Goal: Communication & Community: Participate in discussion

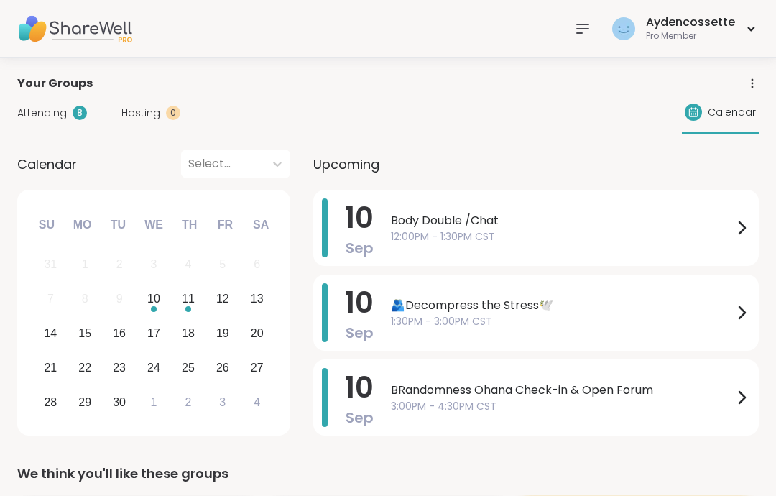
click at [662, 250] on div "Body Double /Chat 12:00PM - 1:30PM CST" at bounding box center [570, 227] width 359 height 59
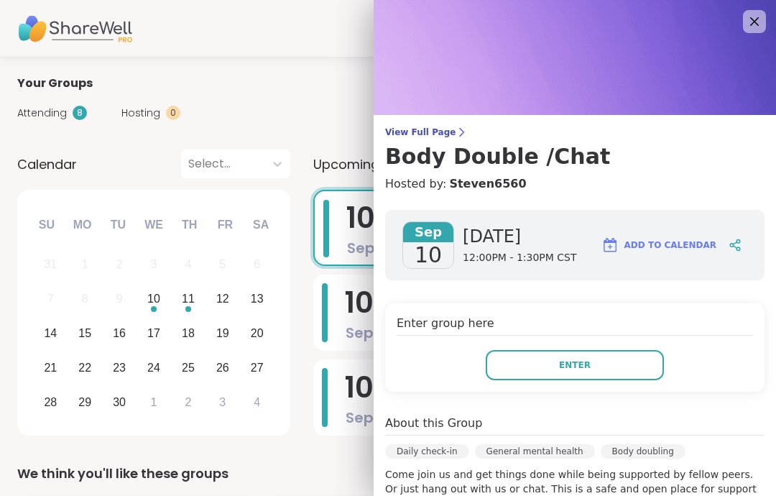
click at [630, 389] on div "Enter group here Enter" at bounding box center [574, 347] width 379 height 88
click at [626, 377] on button "Enter" at bounding box center [574, 365] width 178 height 30
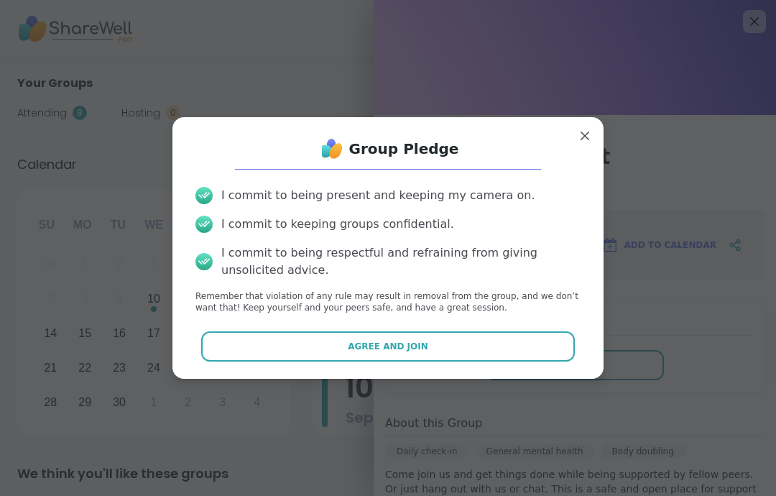
click at [546, 359] on button "Agree and Join" at bounding box center [388, 346] width 374 height 30
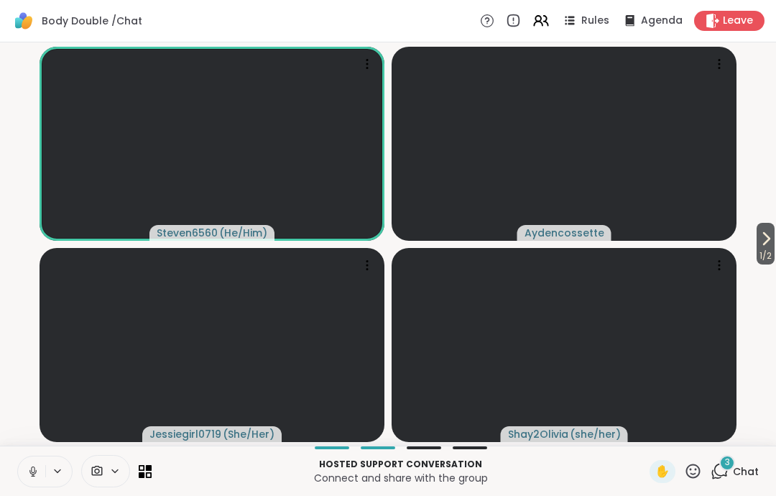
click at [23, 484] on button at bounding box center [31, 471] width 27 height 30
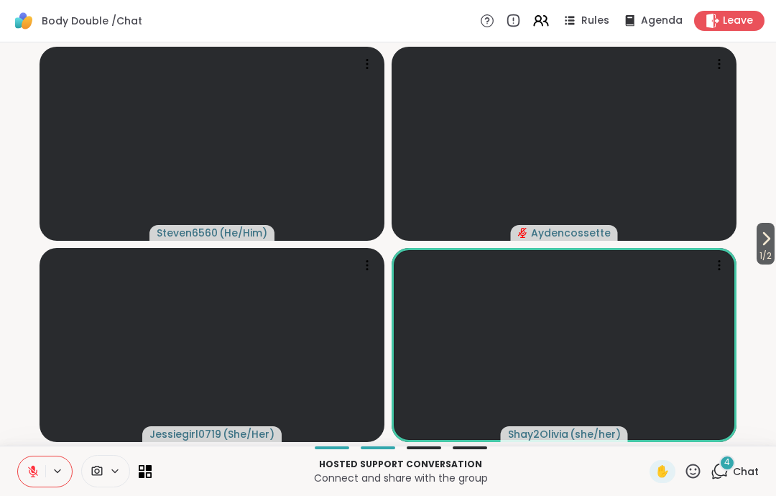
click at [268, 487] on div "Hosted support conversation Connect and share with the group ✋ 4 Chat" at bounding box center [388, 470] width 776 height 50
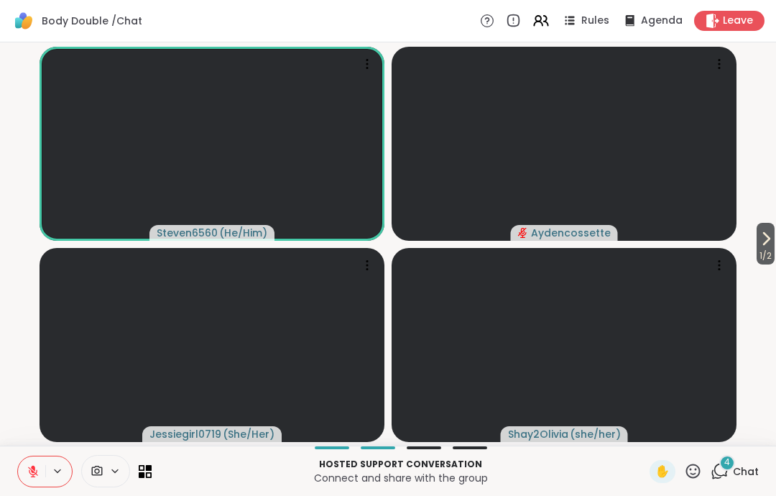
click at [738, 470] on span "Chat" at bounding box center [746, 471] width 26 height 14
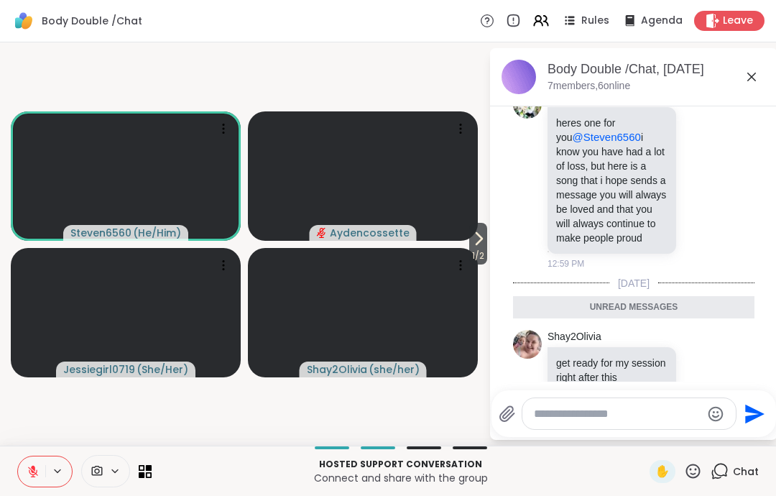
scroll to position [2884, 0]
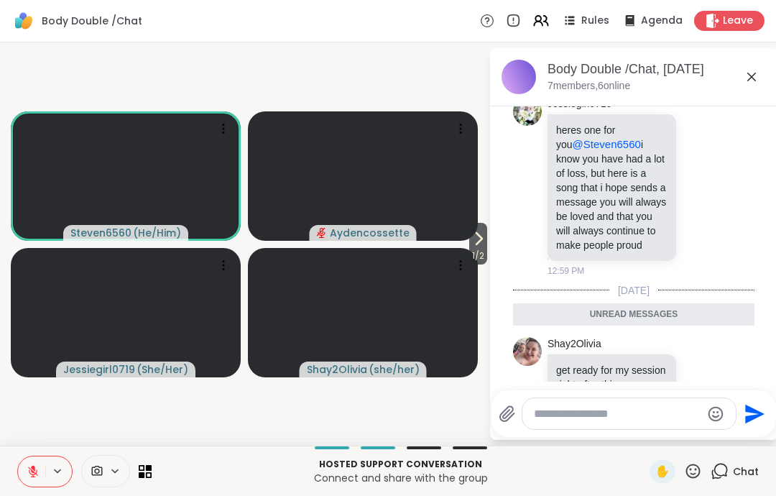
click at [759, 75] on icon at bounding box center [751, 76] width 17 height 17
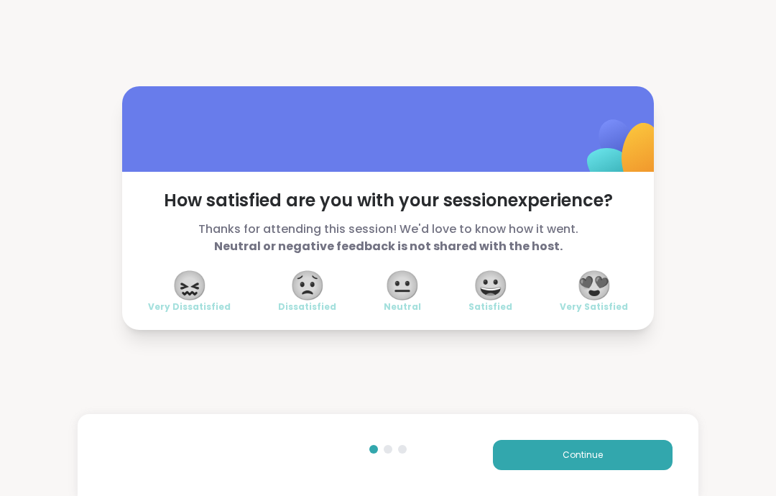
click at [652, 453] on button "Continue" at bounding box center [583, 455] width 180 height 30
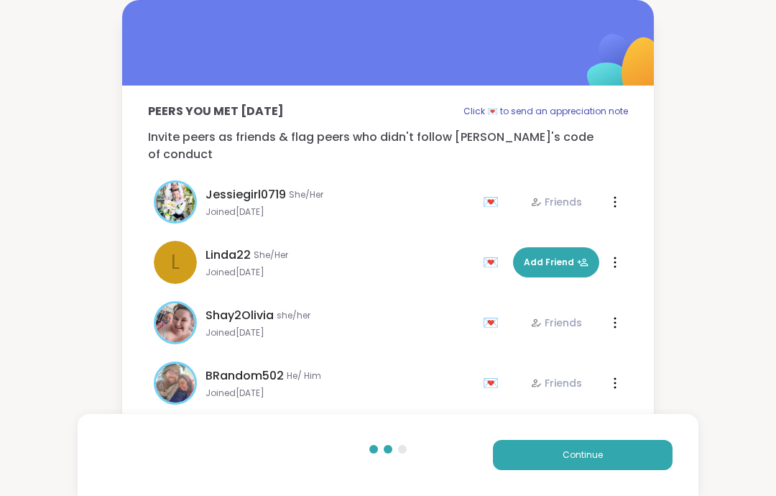
click at [638, 463] on button "Continue" at bounding box center [583, 455] width 180 height 30
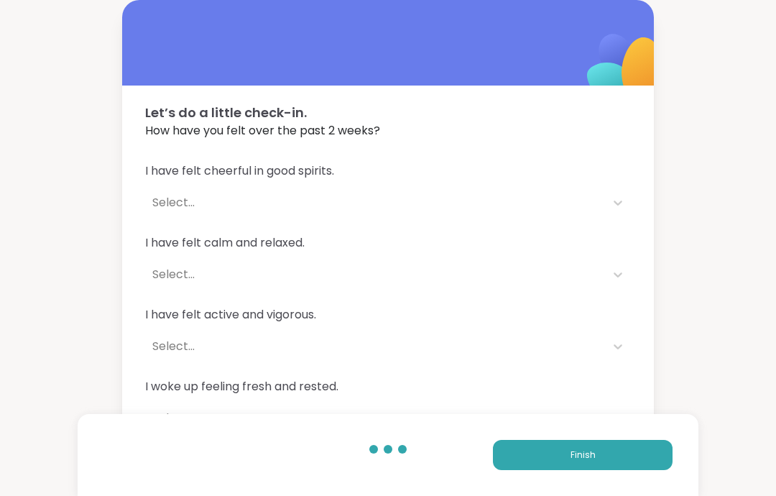
click at [613, 469] on button "Finish" at bounding box center [583, 455] width 180 height 30
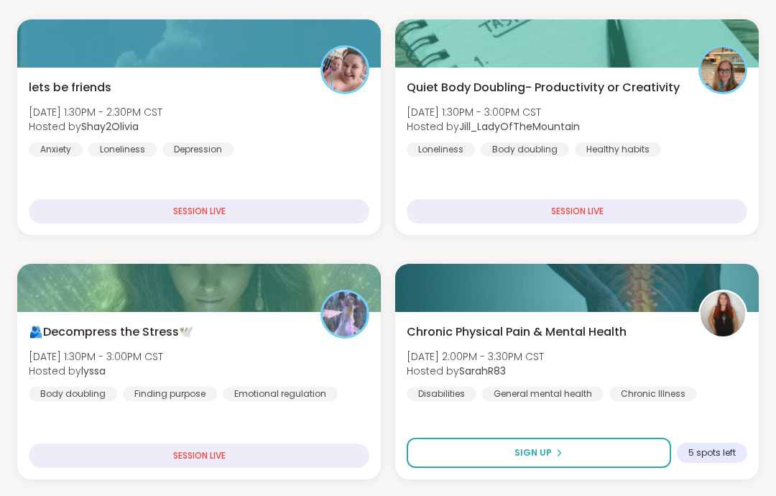
click at [290, 336] on div "🫂Decompress the Stress🕊️ [DATE] 1:30PM - 3:00PM CST Hosted by lyssa Body doubli…" at bounding box center [199, 362] width 340 height 78
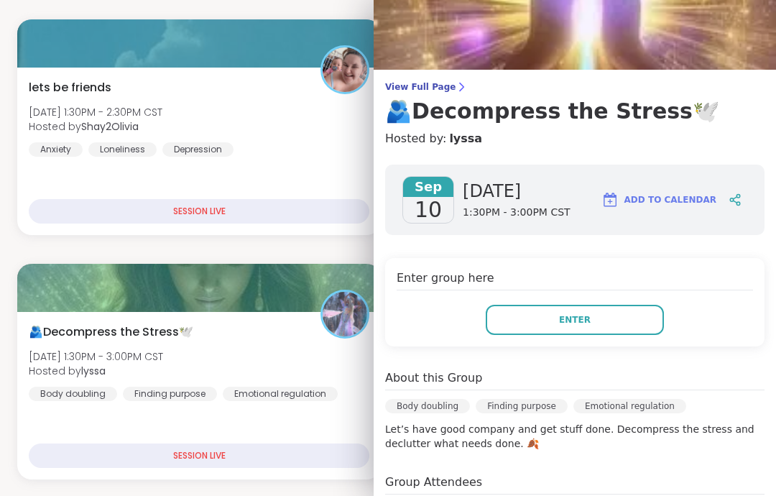
scroll to position [44, 0]
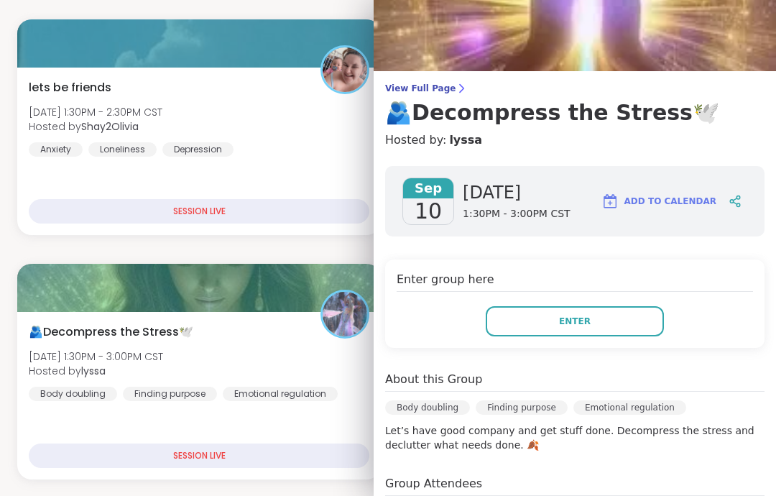
click at [638, 335] on button "Enter" at bounding box center [574, 321] width 178 height 30
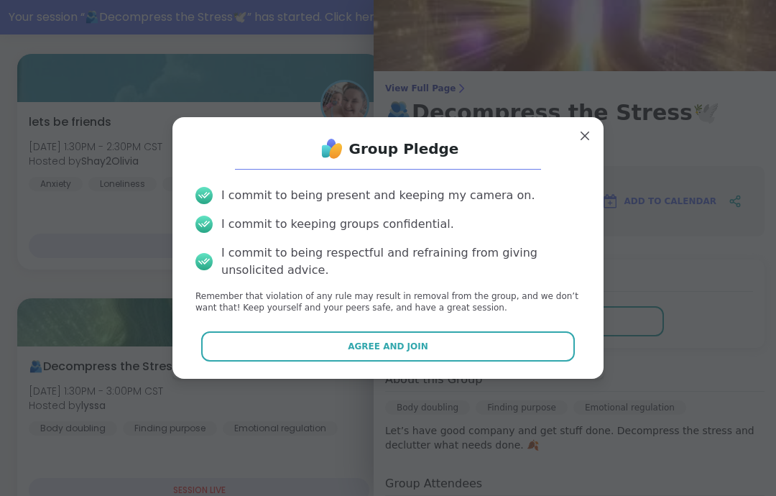
click at [557, 361] on button "Agree and Join" at bounding box center [388, 346] width 374 height 30
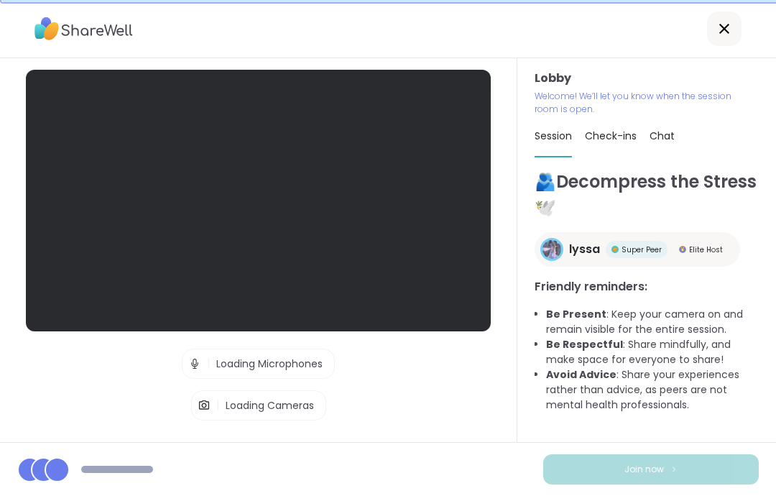
scroll to position [27, 0]
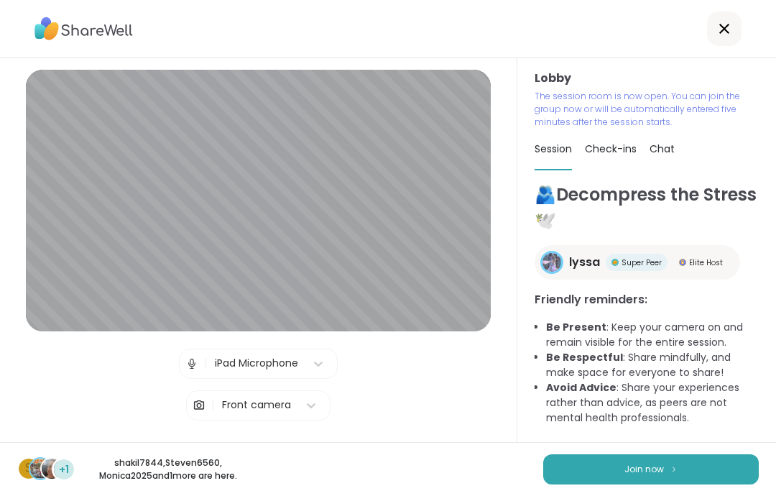
click at [715, 483] on button "Join now" at bounding box center [650, 469] width 215 height 30
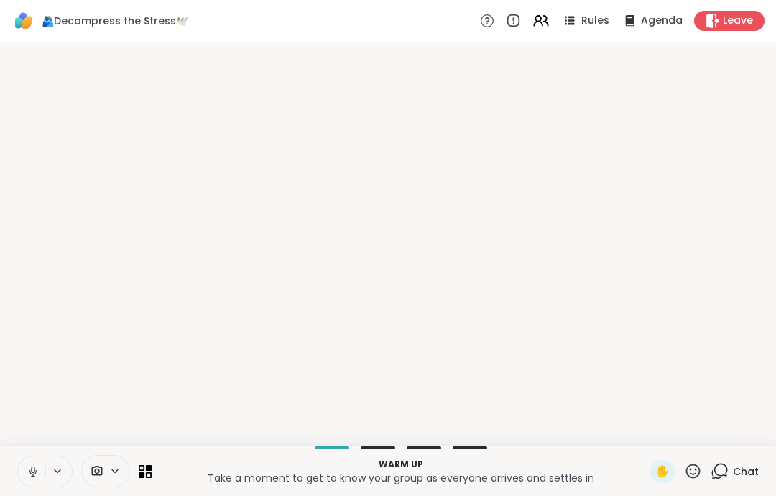
scroll to position [0, 0]
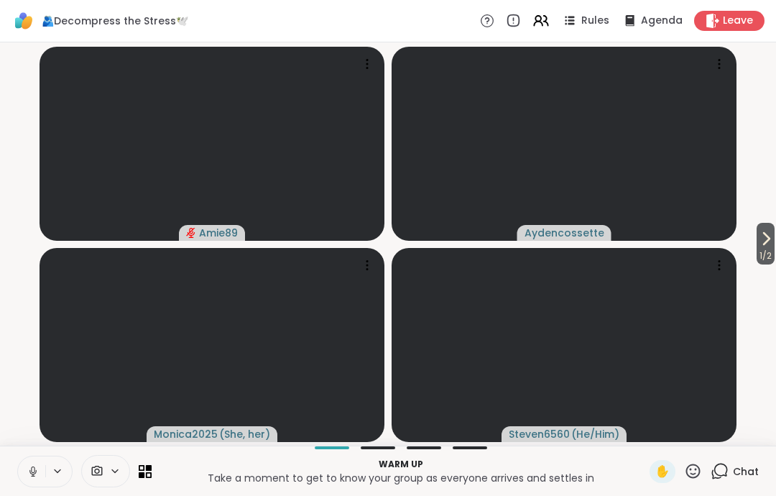
click at [25, 464] on button at bounding box center [31, 471] width 27 height 30
